Goal: Transaction & Acquisition: Book appointment/travel/reservation

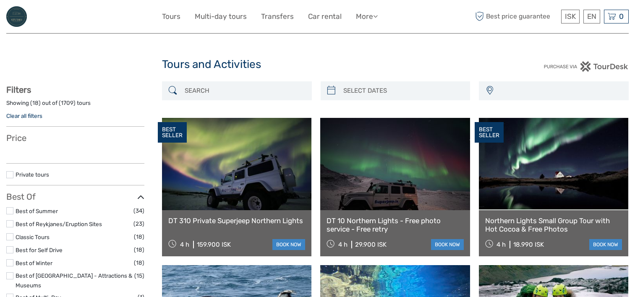
select select
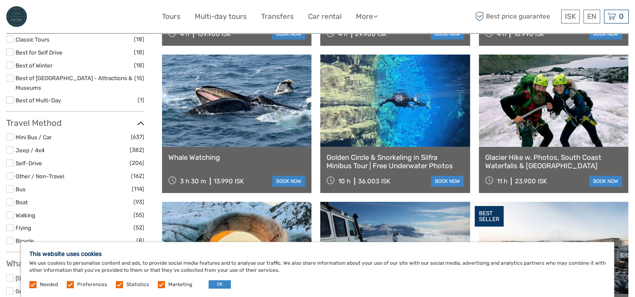
scroll to position [210, 0]
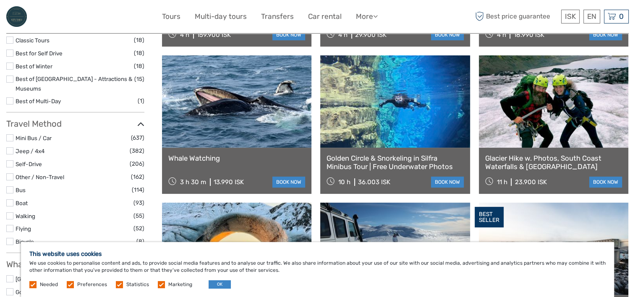
click at [243, 143] on link at bounding box center [236, 101] width 149 height 92
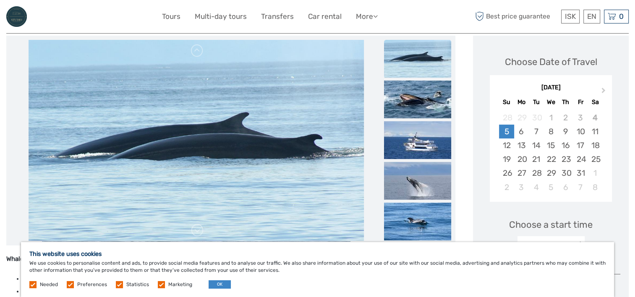
scroll to position [126, 0]
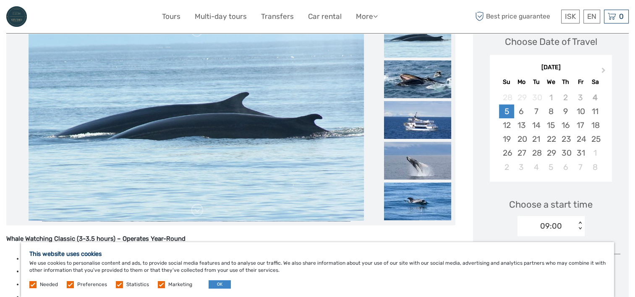
click at [281, 127] on img at bounding box center [196, 121] width 335 height 202
click at [423, 116] on img at bounding box center [417, 120] width 67 height 38
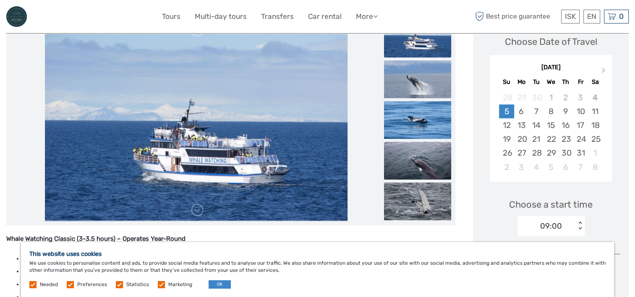
scroll to position [42, 0]
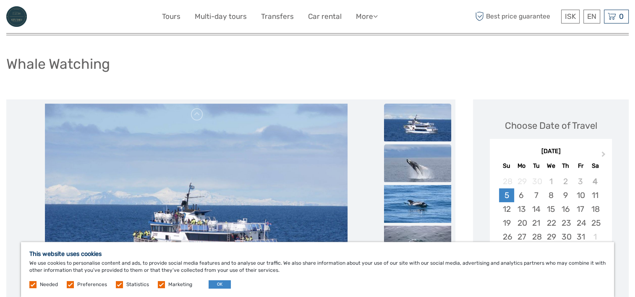
click at [418, 158] on img at bounding box center [417, 163] width 67 height 38
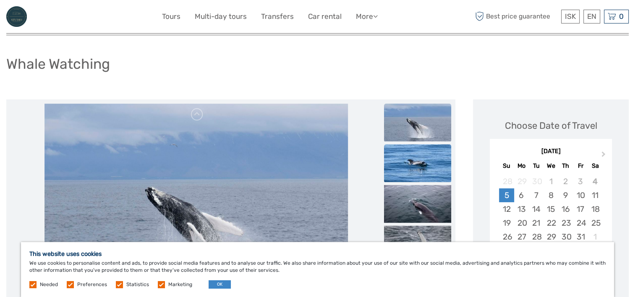
click at [411, 164] on img at bounding box center [417, 163] width 67 height 38
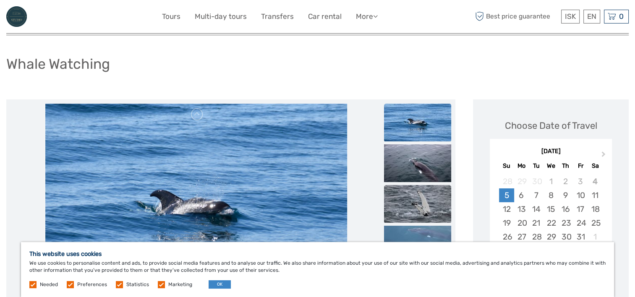
click at [409, 193] on img at bounding box center [417, 204] width 67 height 38
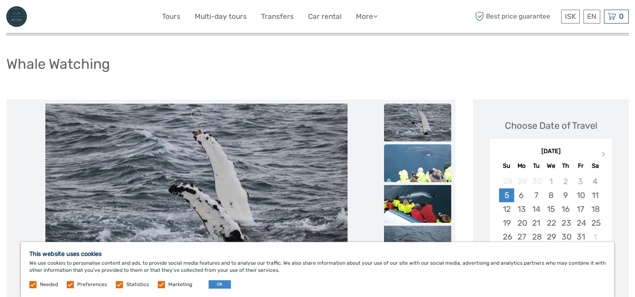
click at [417, 163] on img at bounding box center [417, 163] width 67 height 38
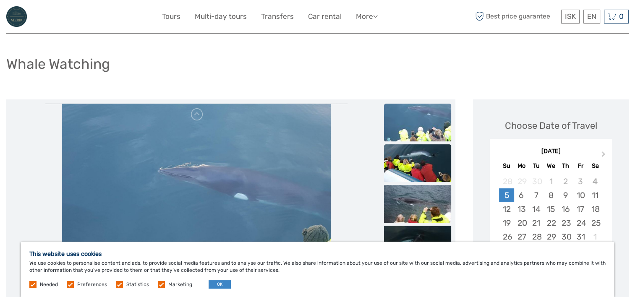
click at [419, 167] on img at bounding box center [417, 163] width 67 height 38
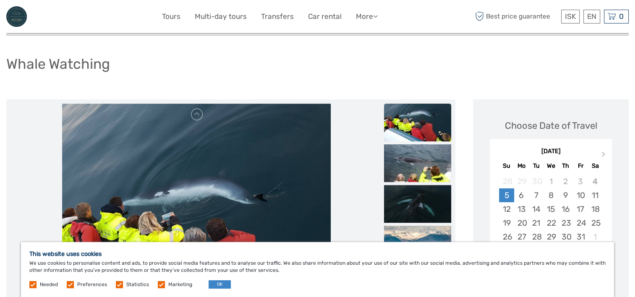
click at [419, 167] on img at bounding box center [417, 163] width 67 height 38
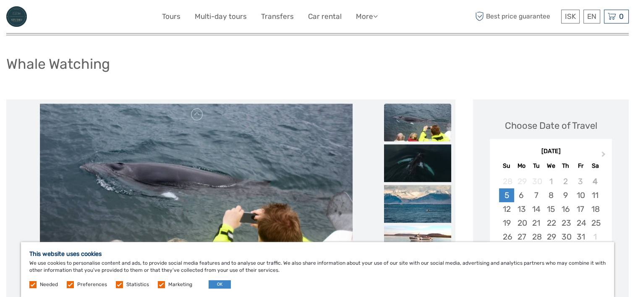
click at [419, 167] on img at bounding box center [417, 163] width 67 height 38
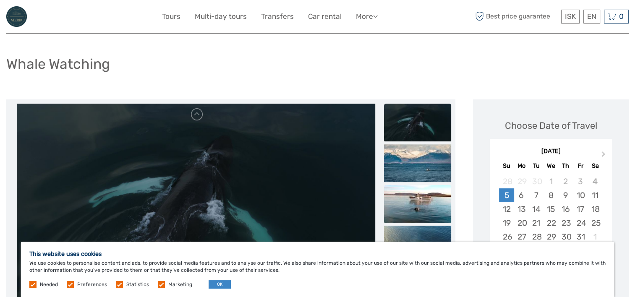
click at [417, 200] on img at bounding box center [417, 204] width 67 height 38
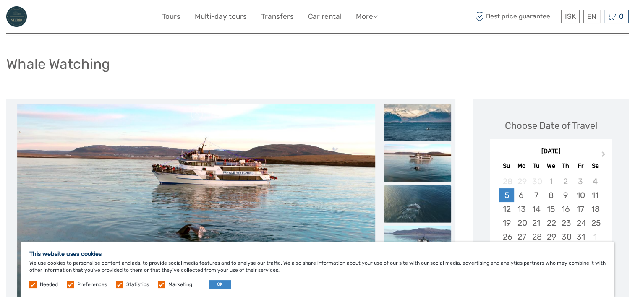
click at [418, 208] on img at bounding box center [417, 204] width 67 height 38
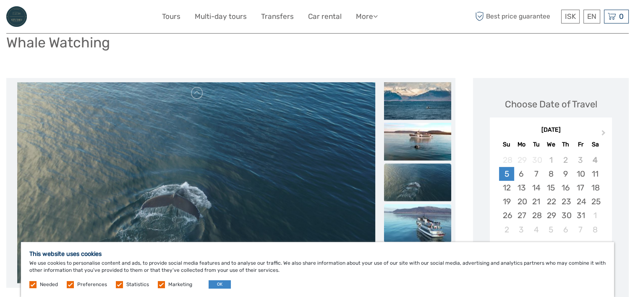
scroll to position [84, 0]
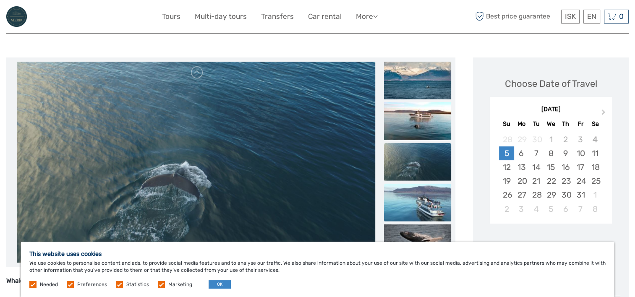
click at [421, 198] on img at bounding box center [417, 202] width 67 height 38
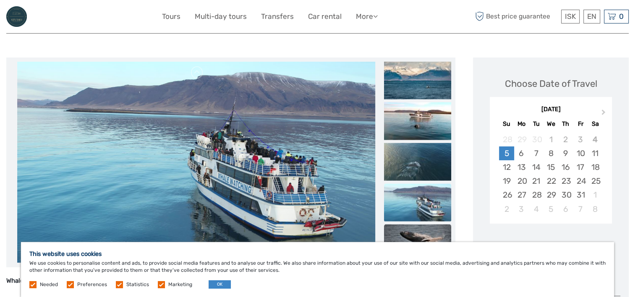
click at [414, 231] on img at bounding box center [417, 243] width 67 height 38
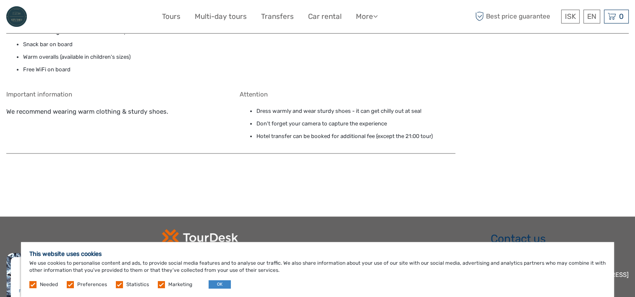
scroll to position [924, 0]
